Goal: Task Accomplishment & Management: Use online tool/utility

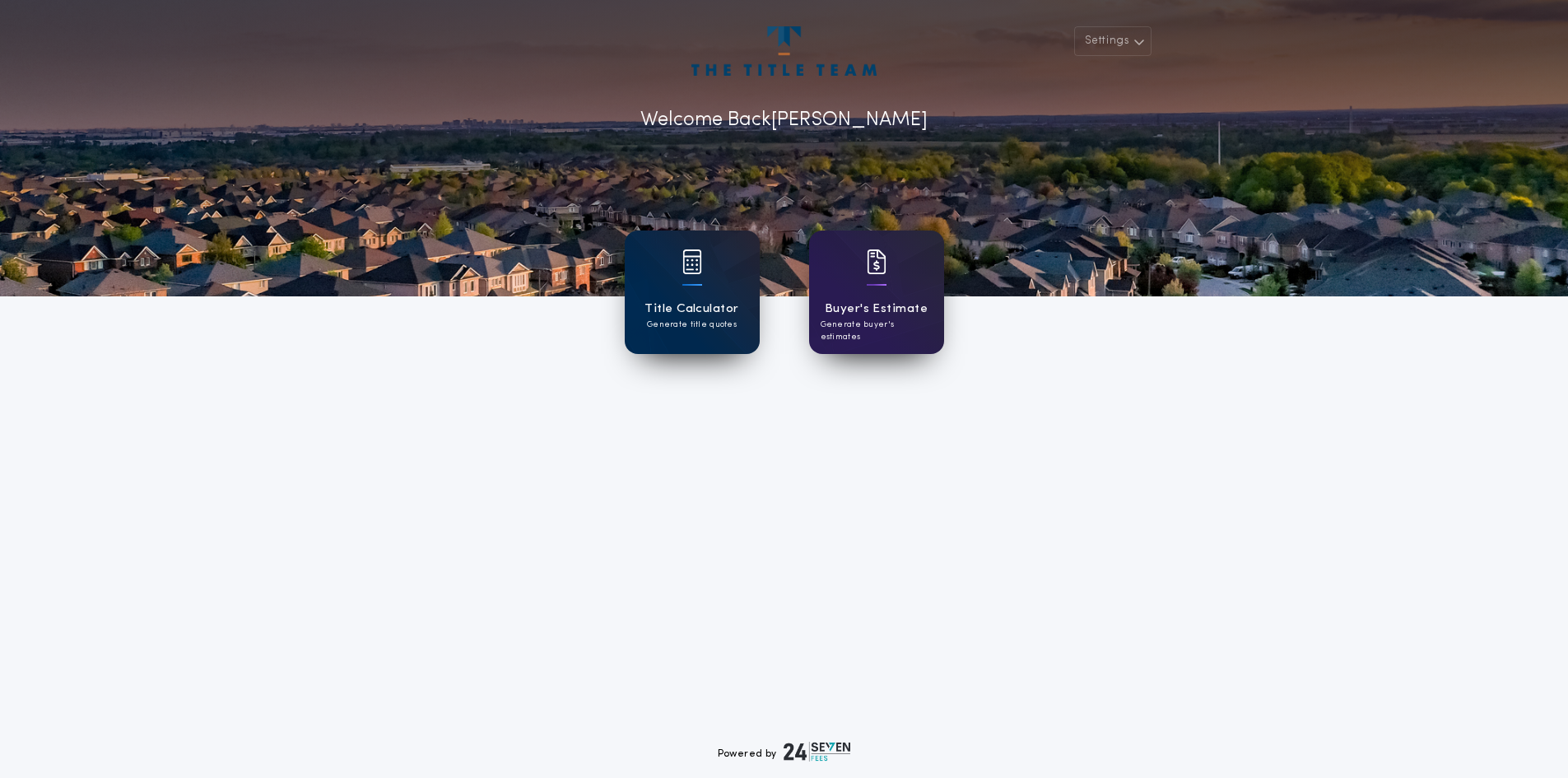
click at [667, 299] on h1 "Title Calculator" at bounding box center [691, 309] width 94 height 19
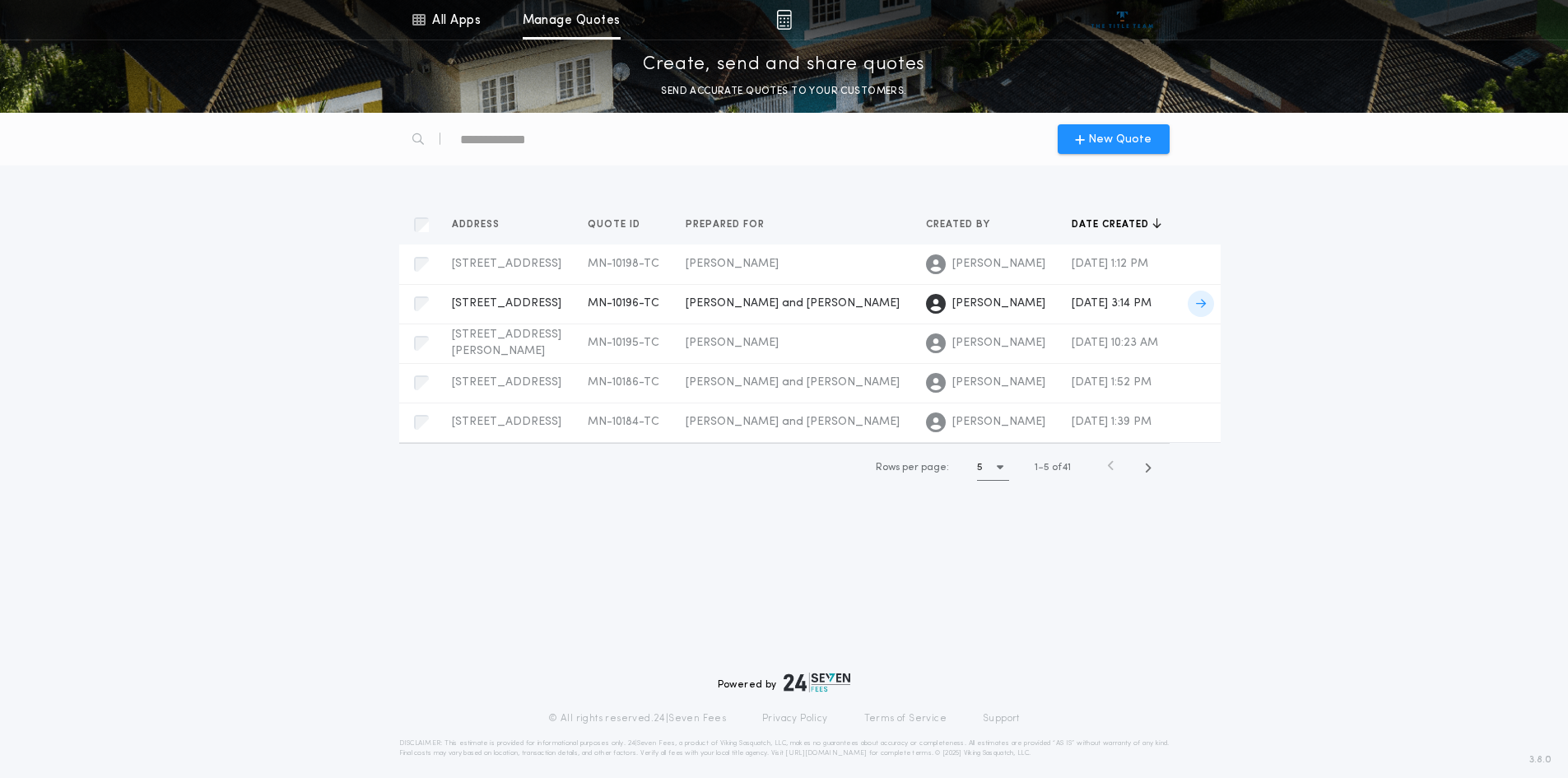
click at [685, 309] on span "[PERSON_NAME] and [PERSON_NAME]" at bounding box center [792, 303] width 214 height 12
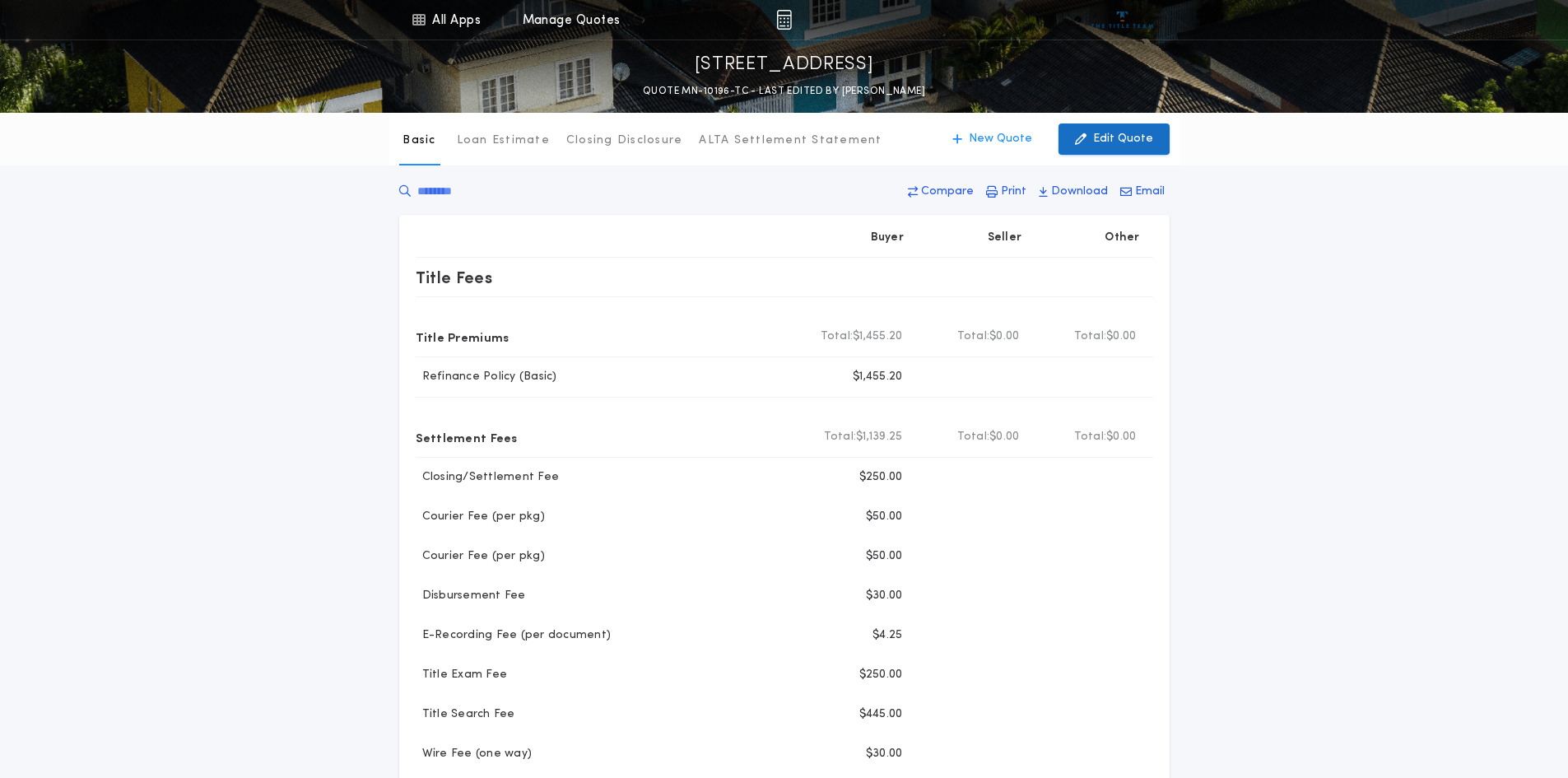
click at [1119, 139] on p "Edit Quote" at bounding box center [1123, 139] width 60 height 17
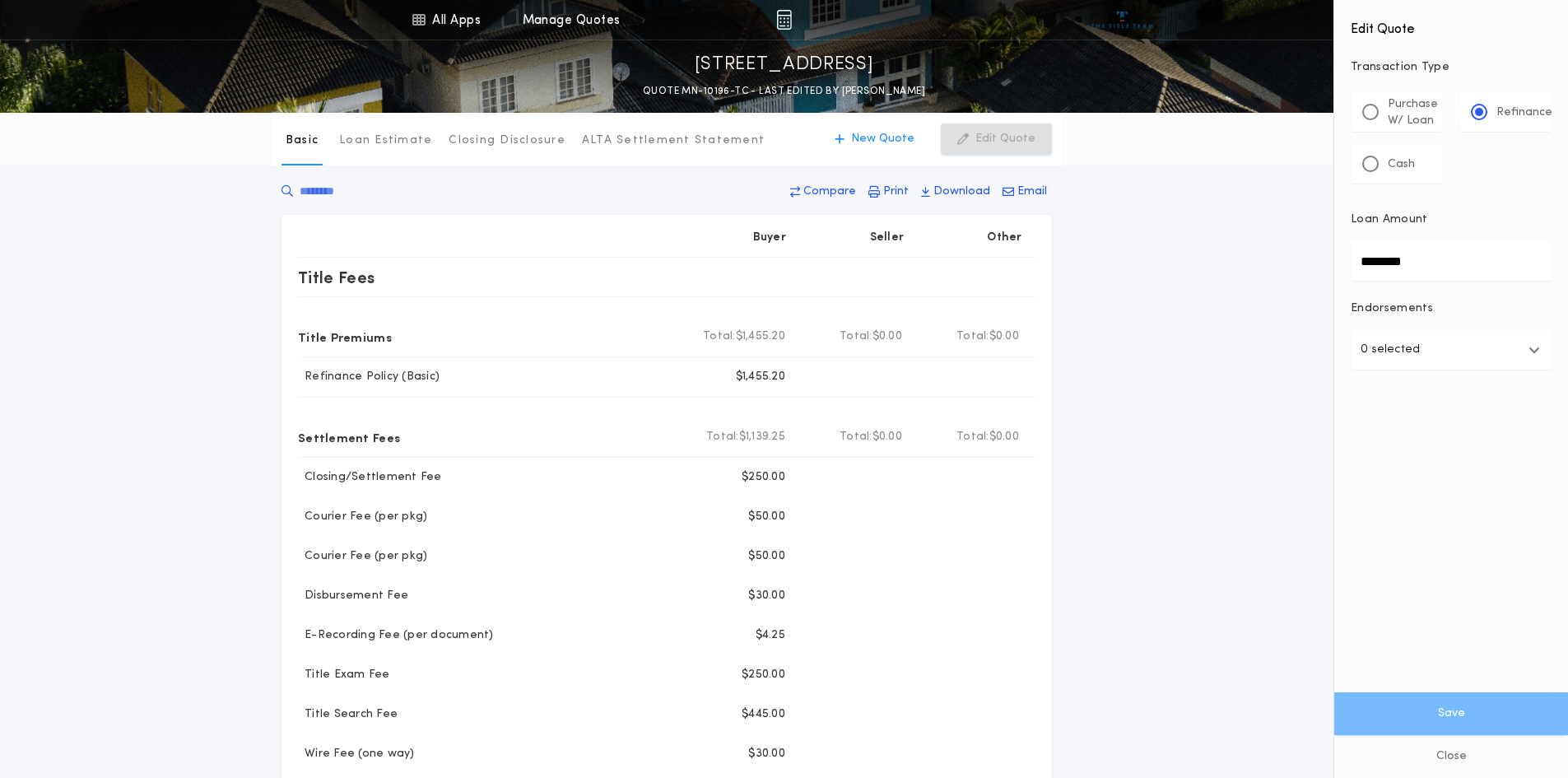
drag, startPoint x: 1414, startPoint y: 269, endPoint x: 1399, endPoint y: 269, distance: 15.0
click at [1399, 269] on input "********" at bounding box center [1452, 261] width 201 height 40
type input "**"
click at [1461, 708] on button "Save" at bounding box center [1451, 714] width 233 height 43
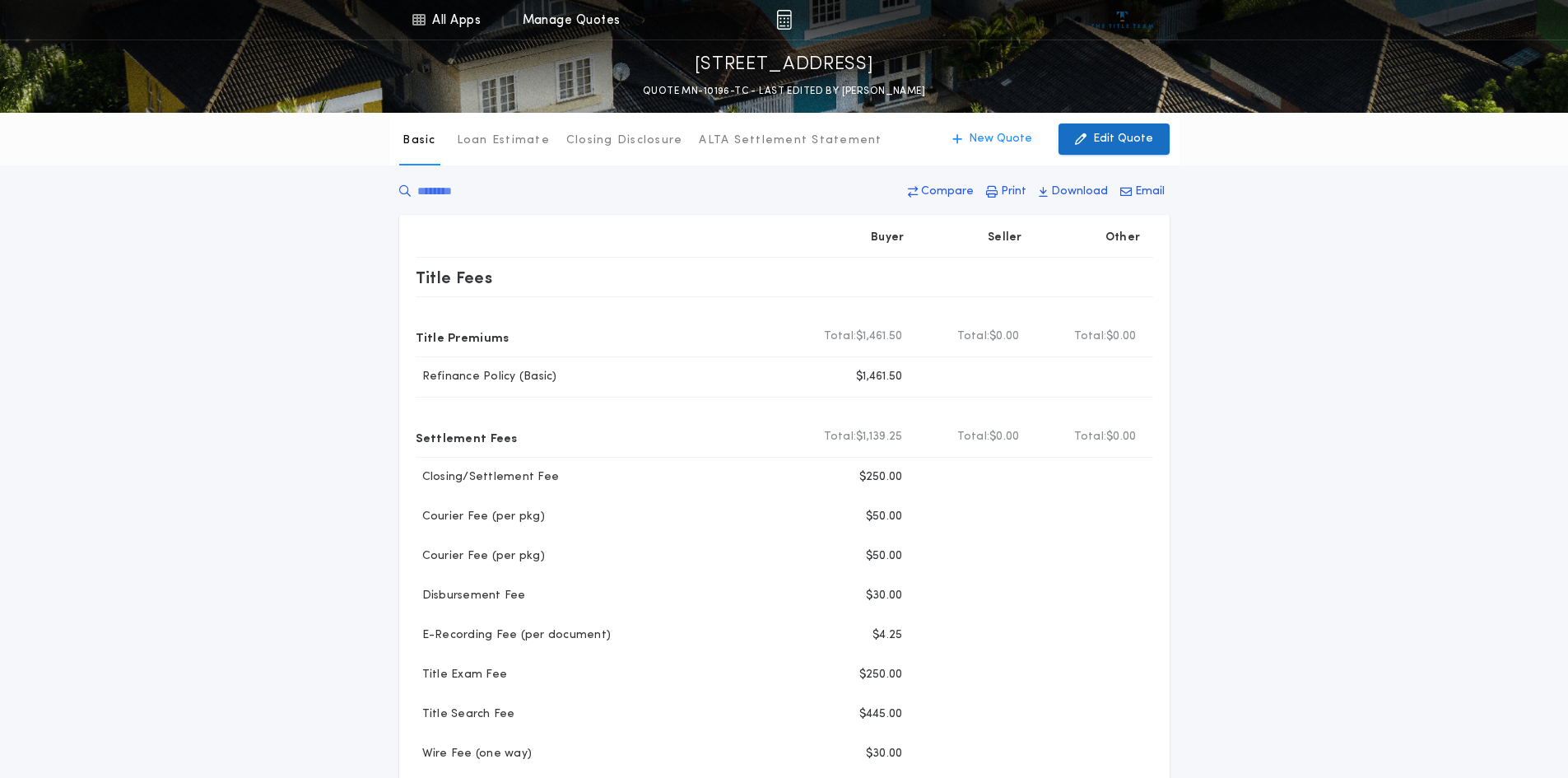
click at [1128, 148] on button "Edit Quote" at bounding box center [1114, 139] width 111 height 31
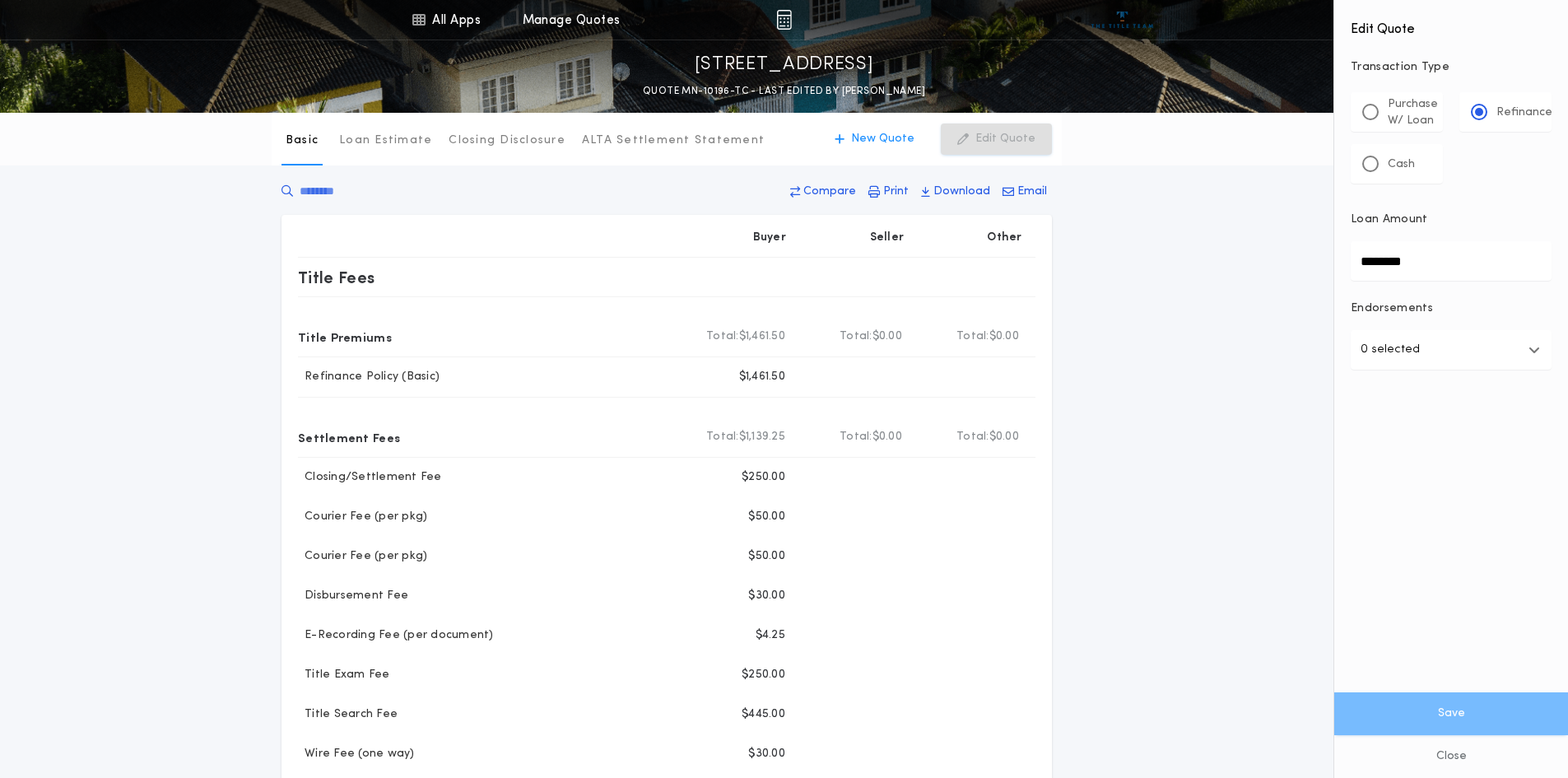
drag, startPoint x: 1434, startPoint y: 266, endPoint x: 1316, endPoint y: 276, distance: 118.4
click at [1316, 276] on div "All Apps Title Calculator Buyer's Estimate Menu All Apps Manage Quotes [STREET_…" at bounding box center [784, 686] width 1568 height 1371
click at [1458, 698] on button "Save" at bounding box center [1451, 714] width 233 height 43
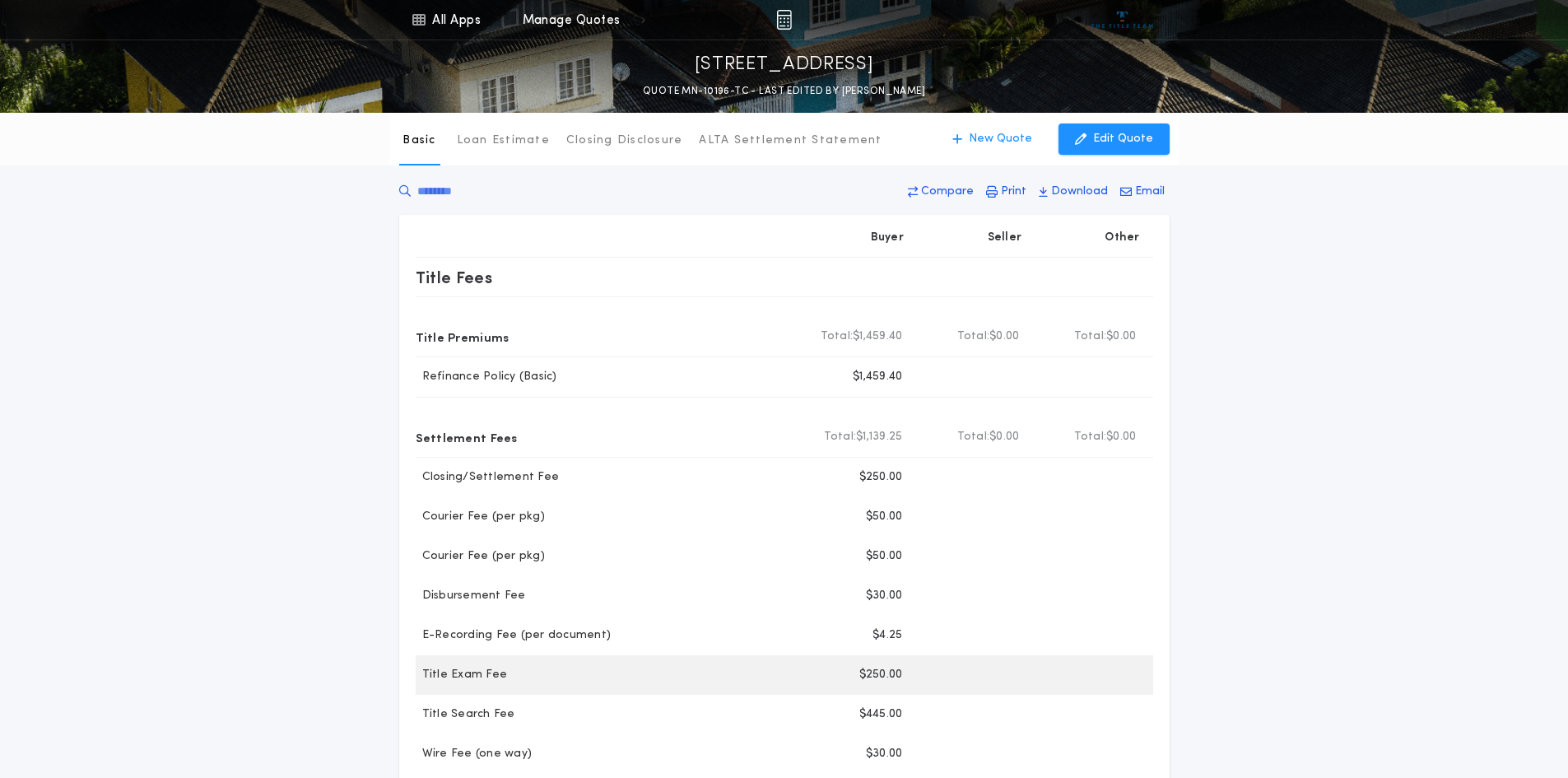
click at [795, 680] on div "Title Exam Fee" at bounding box center [607, 675] width 384 height 17
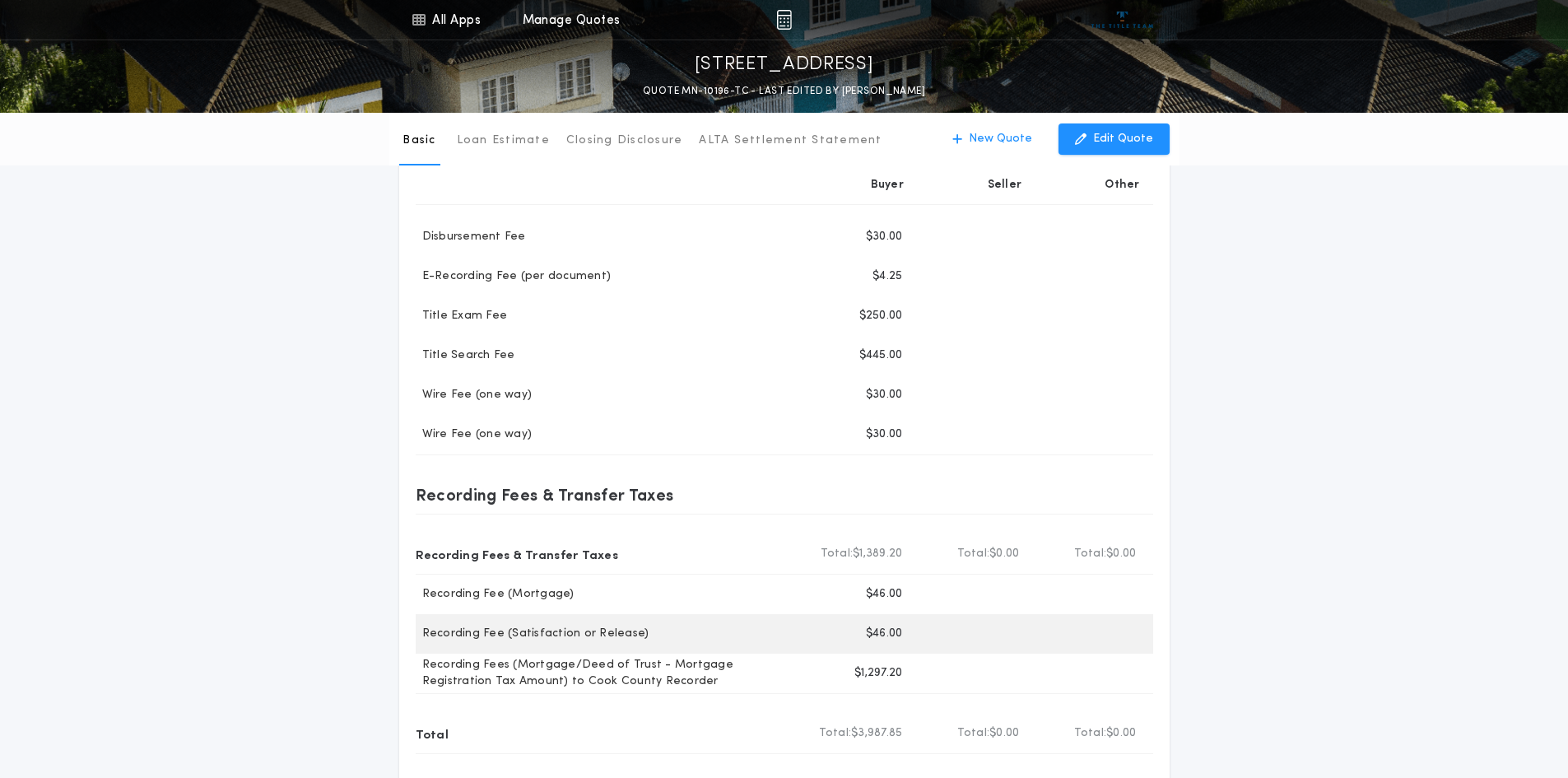
scroll to position [412, 0]
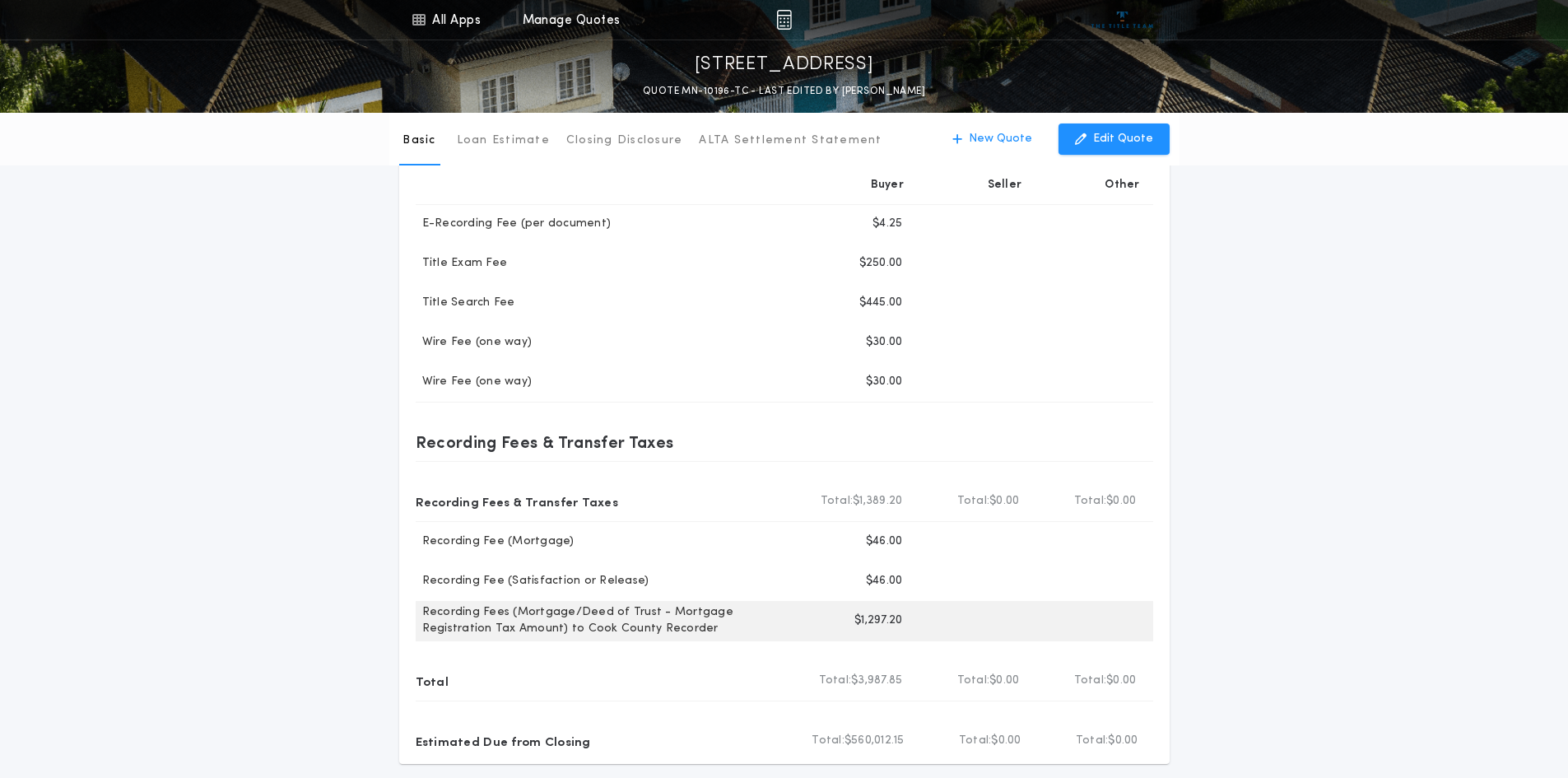
click at [894, 620] on p "$1,297.20" at bounding box center [878, 621] width 48 height 17
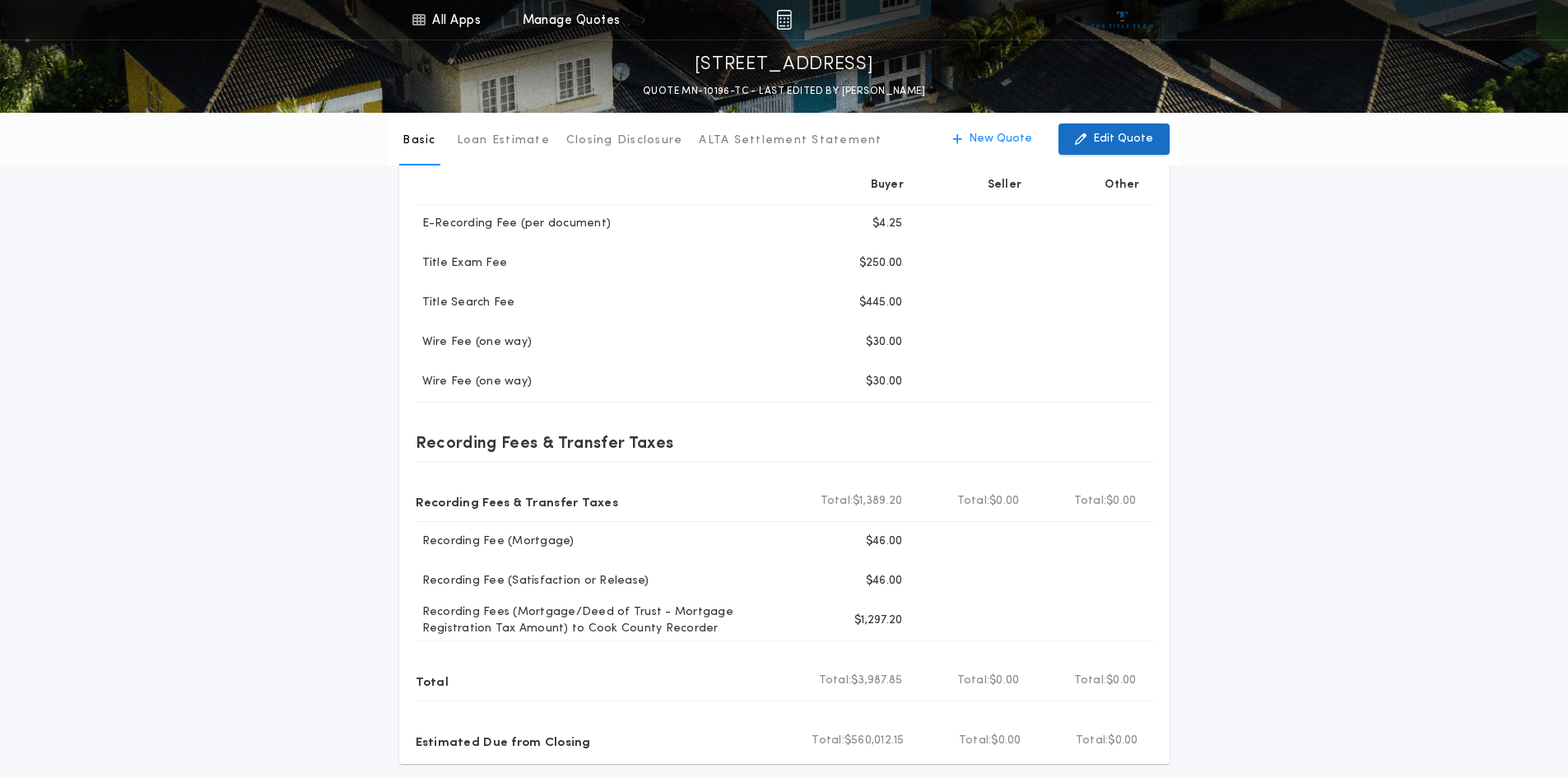
click at [1138, 140] on p "Edit Quote" at bounding box center [1123, 139] width 60 height 17
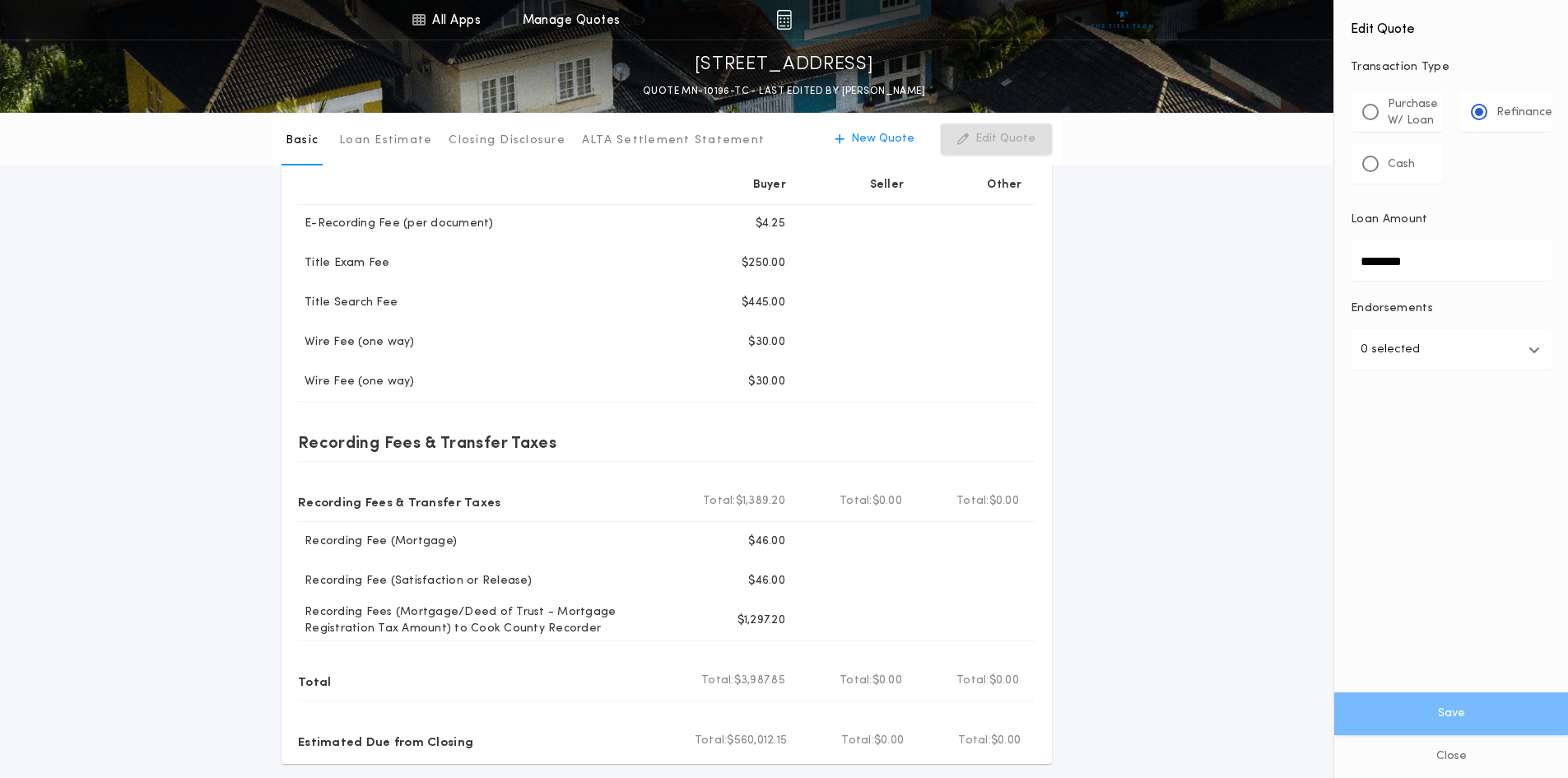
drag, startPoint x: 1461, startPoint y: 254, endPoint x: 1345, endPoint y: 267, distance: 116.7
click at [1345, 267] on div "Edit Quote Transaction Type ********* Purchase W/ Loan Refinance Cash Loan Amou…" at bounding box center [1451, 244] width 233 height 488
type input "********"
click at [1473, 718] on button "Save" at bounding box center [1451, 714] width 233 height 43
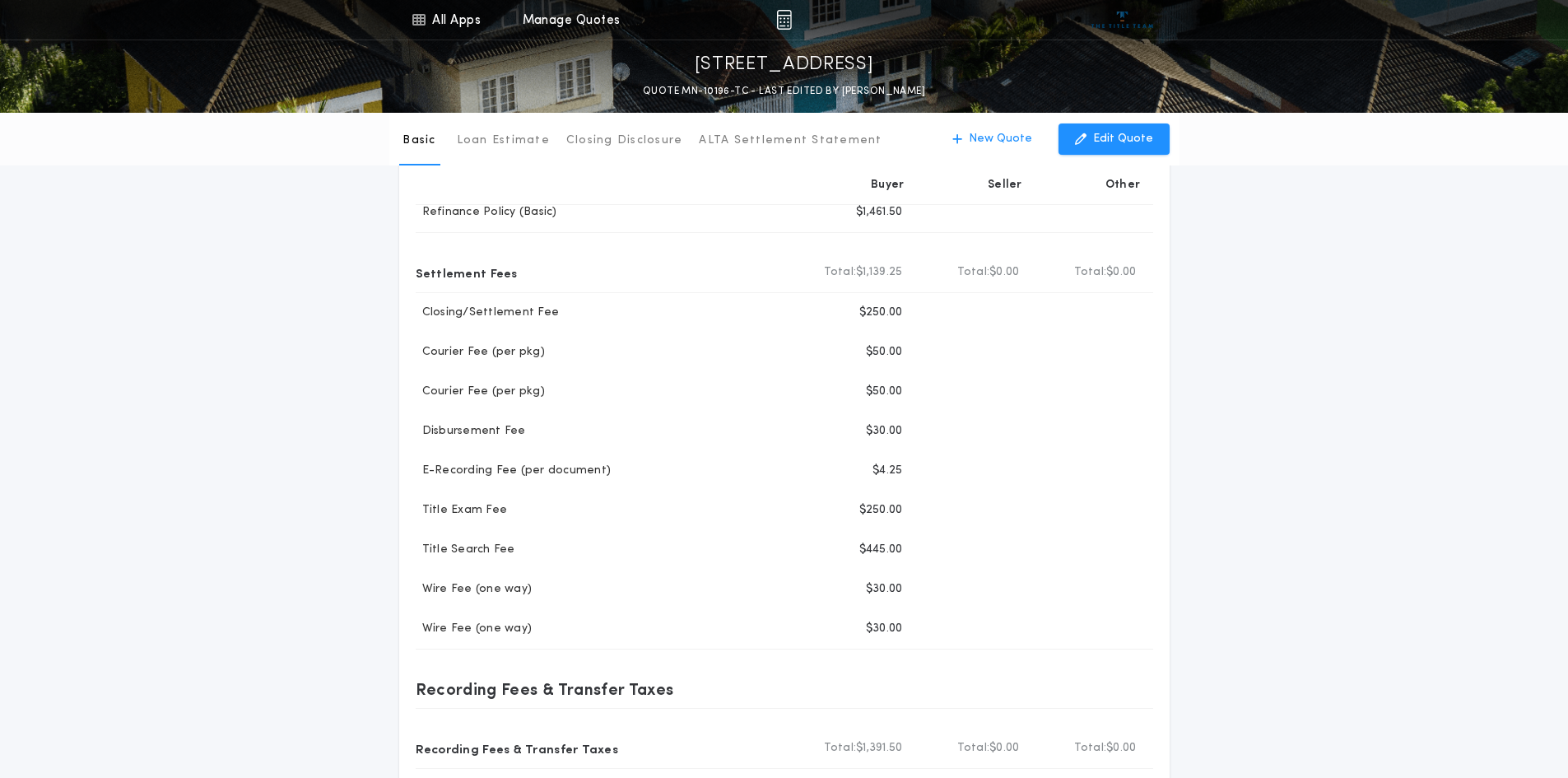
scroll to position [0, 0]
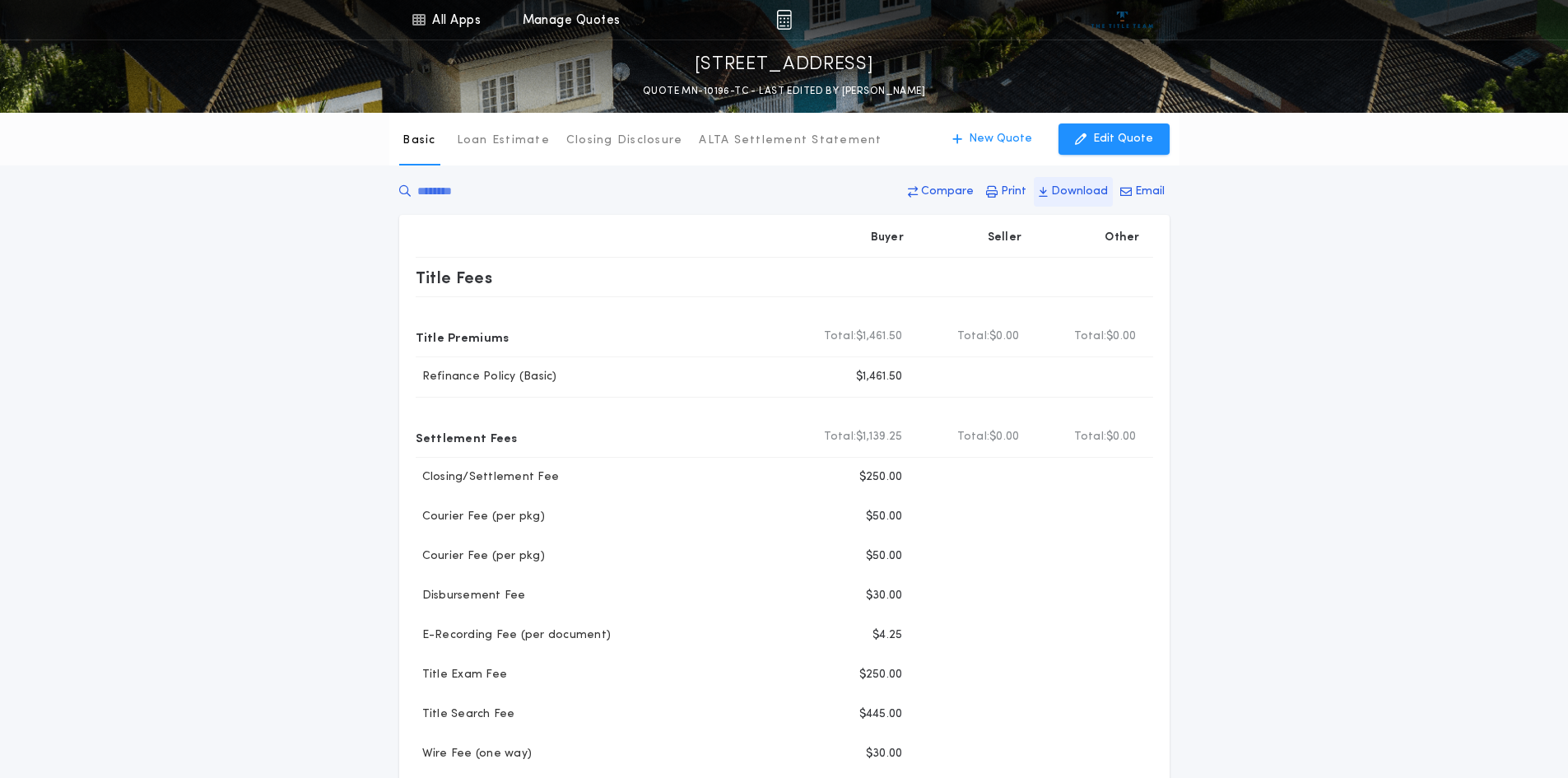
click at [1075, 188] on p "Download" at bounding box center [1080, 192] width 57 height 17
